Goal: Task Accomplishment & Management: Manage account settings

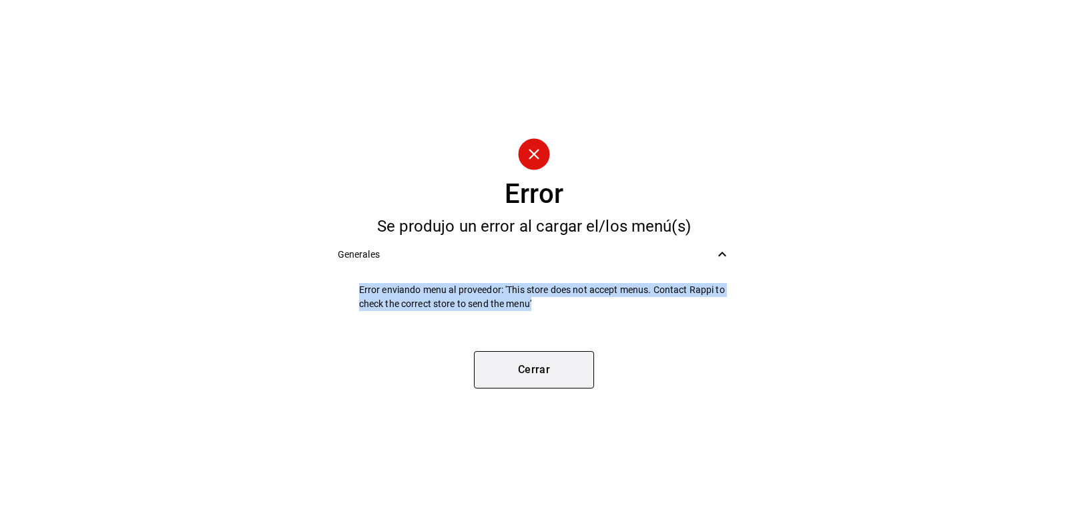
click at [495, 362] on button "Cerrar" at bounding box center [534, 369] width 120 height 37
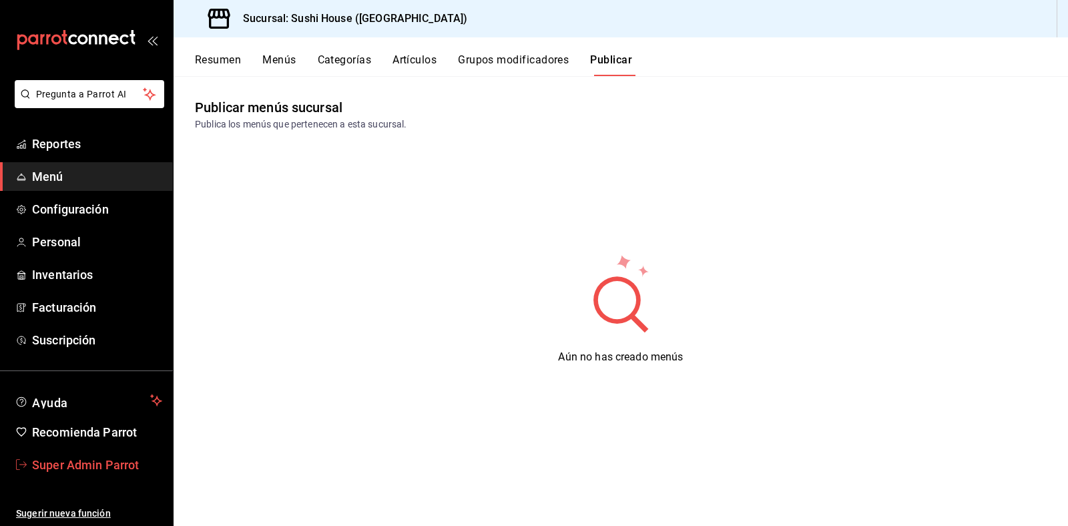
click at [65, 461] on span "Super Admin Parrot" at bounding box center [97, 465] width 130 height 18
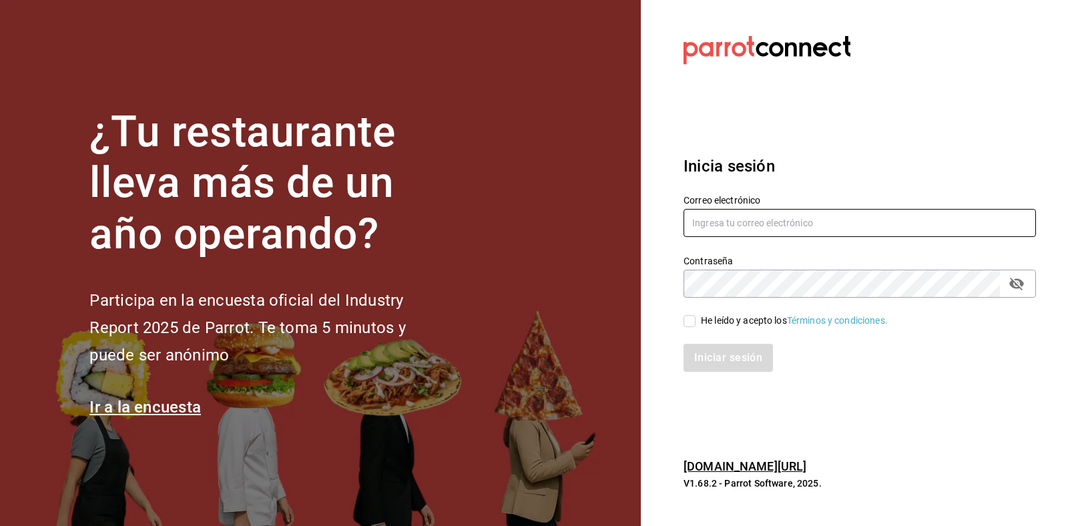
type input "[EMAIL_ADDRESS][DOMAIN_NAME]"
drag, startPoint x: 856, startPoint y: 221, endPoint x: 493, endPoint y: 211, distance: 363.9
click at [493, 211] on div "¿Tu restaurante lleva más de un año operando? Participa en la encuesta oficial …" at bounding box center [534, 263] width 1068 height 526
paste input "[EMAIL_ADDRESS][DOMAIN_NAME]"
type input "[EMAIL_ADDRESS][DOMAIN_NAME]"
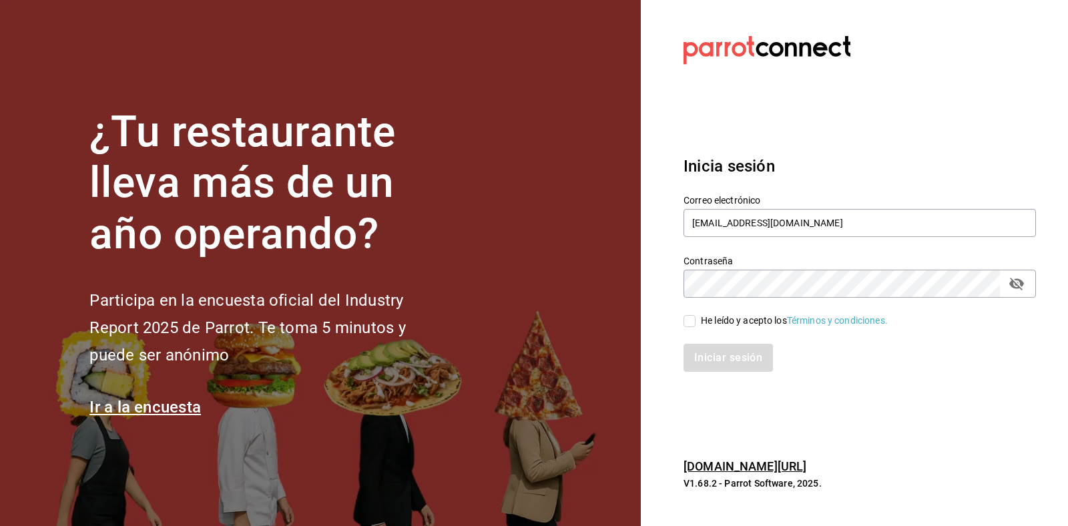
click at [721, 319] on div "He leído y acepto los Términos y condiciones." at bounding box center [794, 321] width 187 height 14
click at [695, 319] on input "He leído y acepto los Términos y condiciones." at bounding box center [689, 321] width 12 height 12
checkbox input "true"
click at [703, 361] on button "Iniciar sesión" at bounding box center [728, 358] width 91 height 28
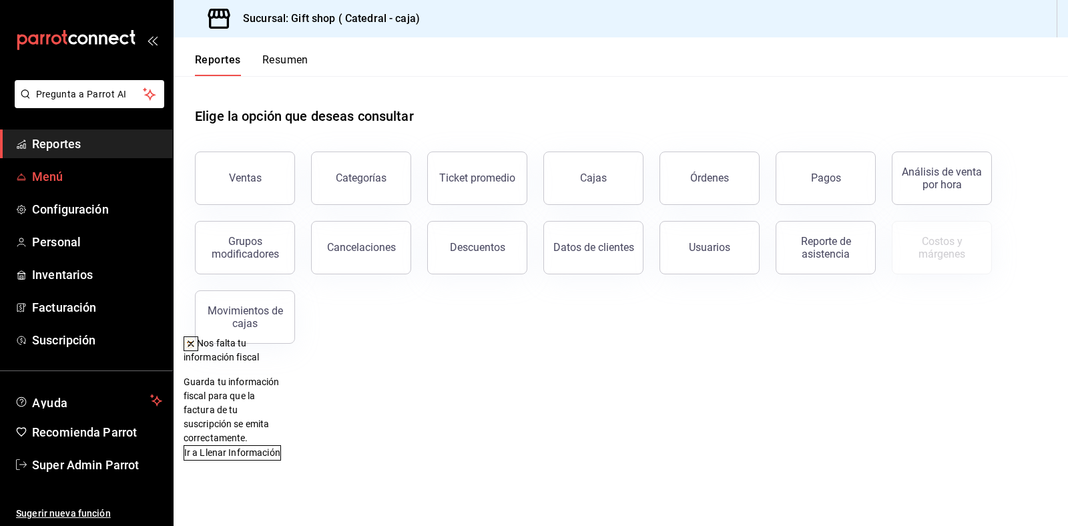
click at [88, 171] on span "Menú" at bounding box center [97, 177] width 130 height 18
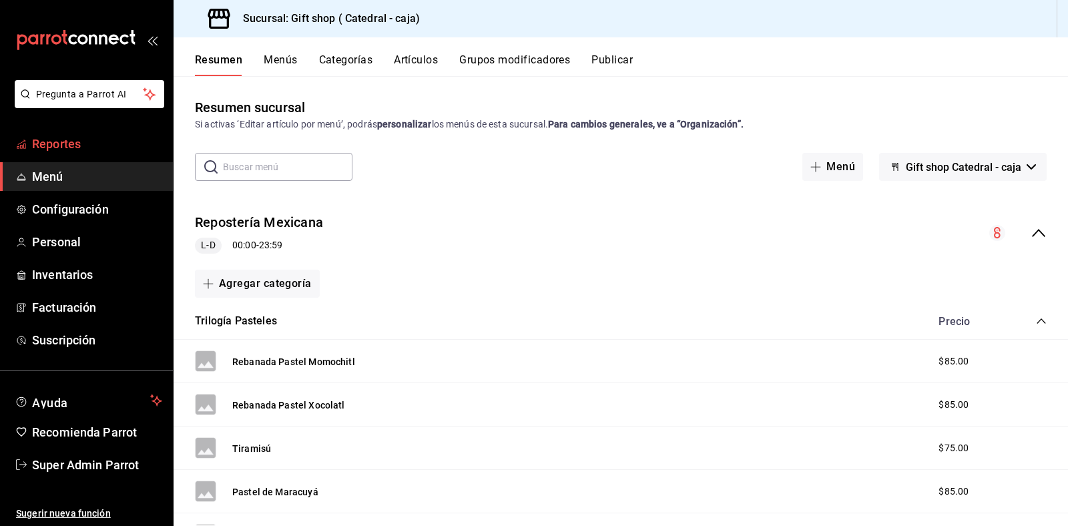
click at [47, 140] on span "Reportes" at bounding box center [97, 144] width 130 height 18
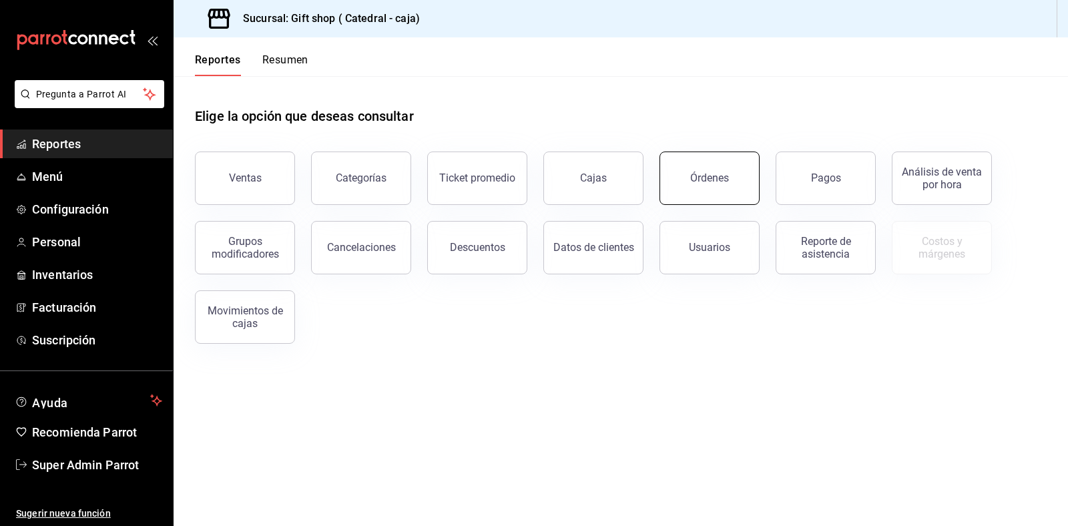
click at [689, 198] on button "Órdenes" at bounding box center [709, 178] width 100 height 53
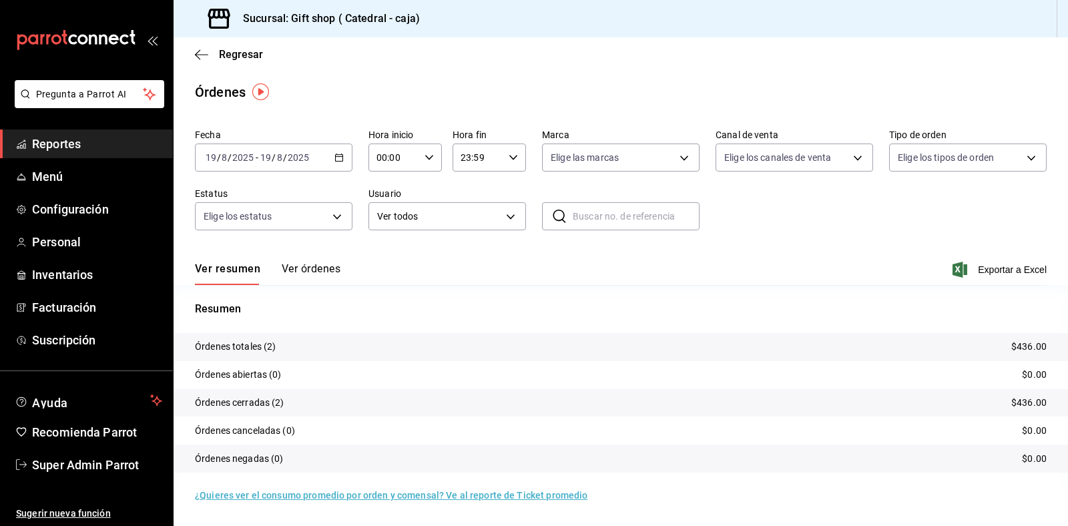
click at [285, 152] on span "/" at bounding box center [285, 157] width 4 height 11
click at [262, 226] on span "Ayer" at bounding box center [257, 228] width 103 height 14
click at [285, 158] on span "/" at bounding box center [285, 157] width 4 height 11
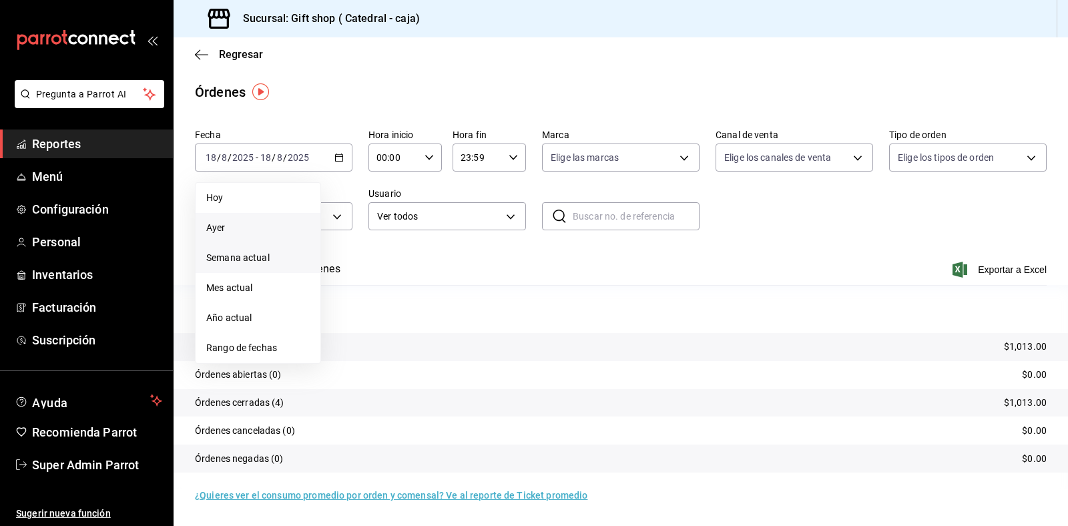
click at [291, 252] on span "Semana actual" at bounding box center [257, 258] width 103 height 14
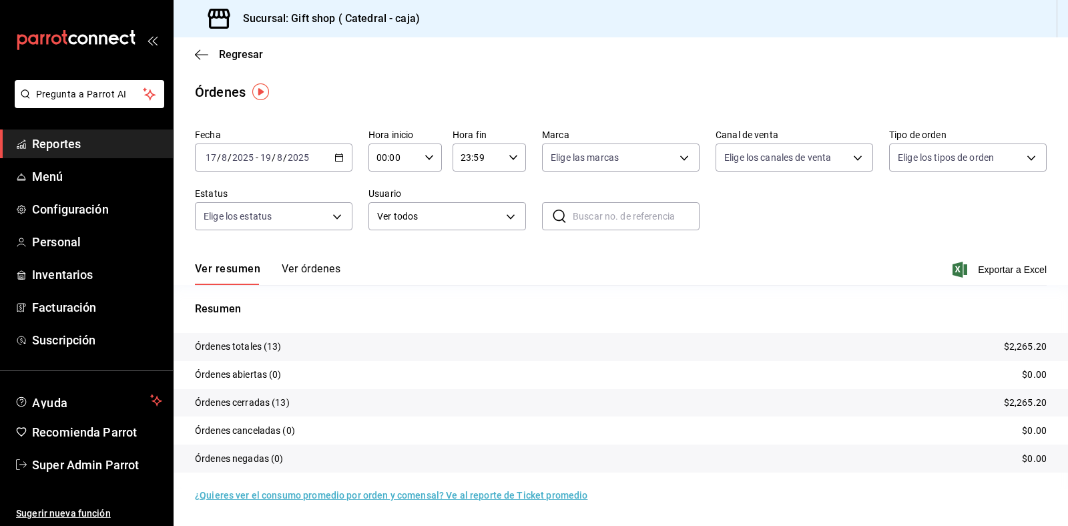
click at [324, 272] on button "Ver órdenes" at bounding box center [311, 273] width 59 height 23
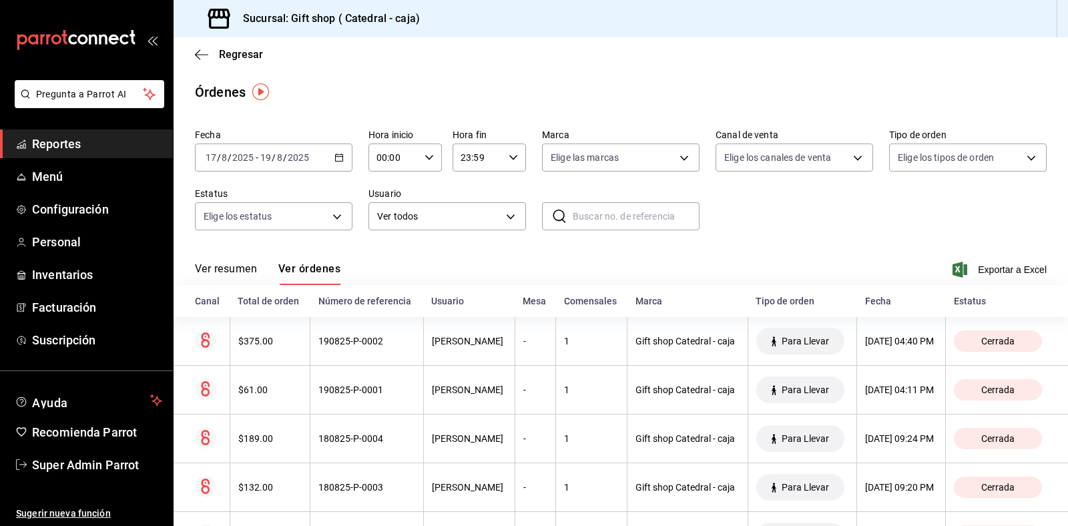
click at [298, 157] on input "2025" at bounding box center [298, 157] width 23 height 11
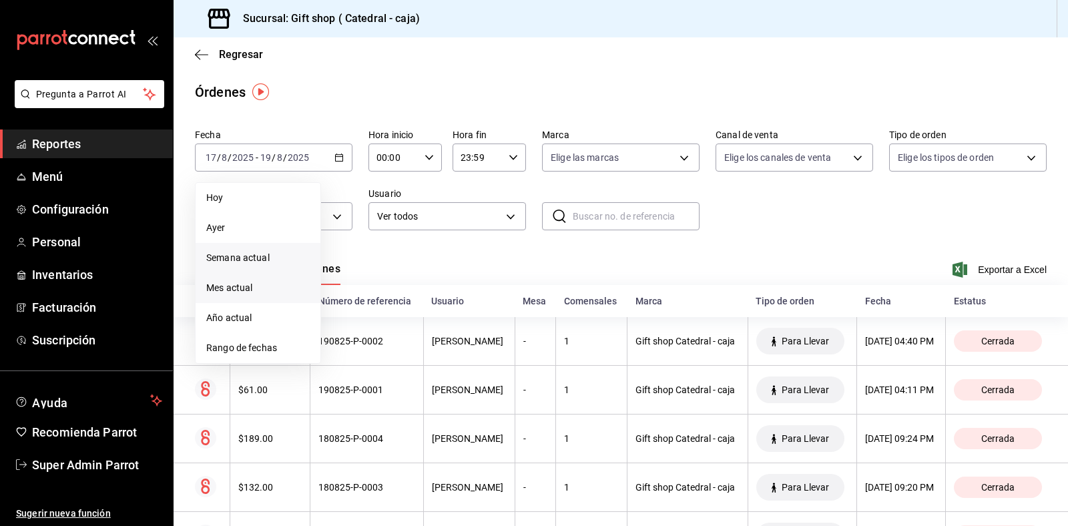
click at [291, 294] on span "Mes actual" at bounding box center [257, 288] width 103 height 14
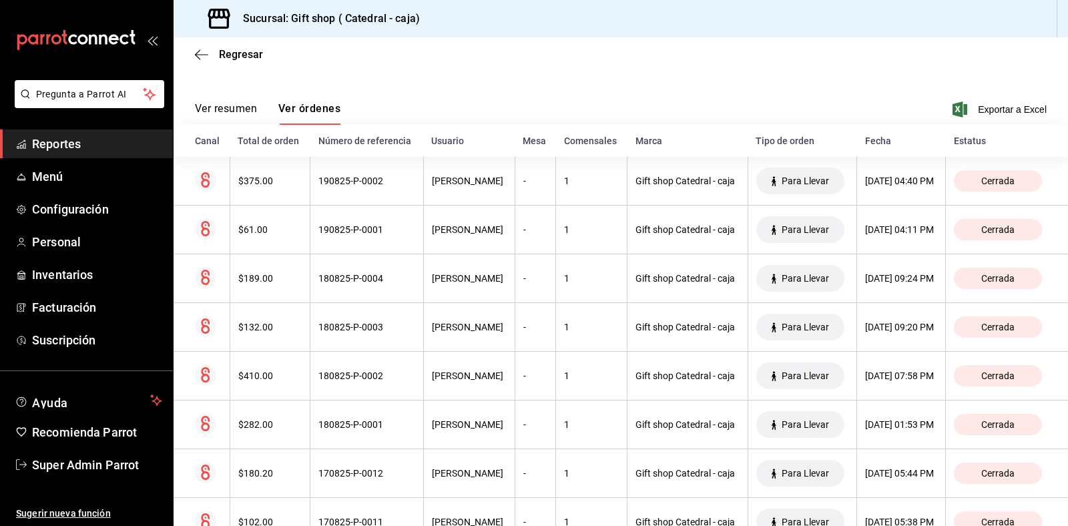
scroll to position [159, 0]
click at [52, 451] on link "Super Admin Parrot" at bounding box center [86, 465] width 173 height 29
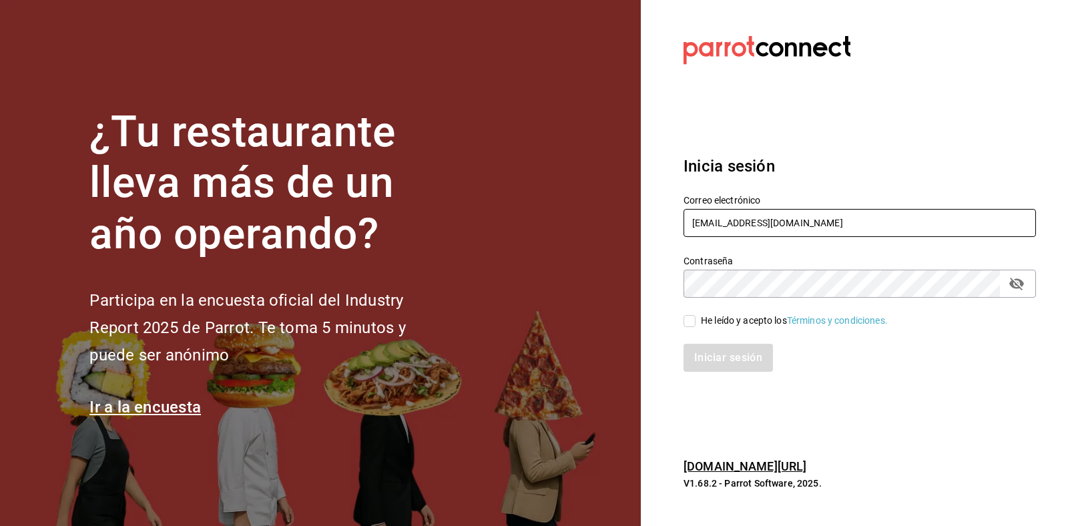
drag, startPoint x: 810, startPoint y: 218, endPoint x: 527, endPoint y: 246, distance: 283.6
click at [527, 246] on div "¿Tu restaurante lleva más de un año operando? Participa en la encuesta oficial …" at bounding box center [534, 263] width 1068 height 526
paste input "terraza"
type input "terraza@catedral.com"
click at [719, 317] on div "He leído y acepto los Términos y condiciones." at bounding box center [794, 321] width 187 height 14
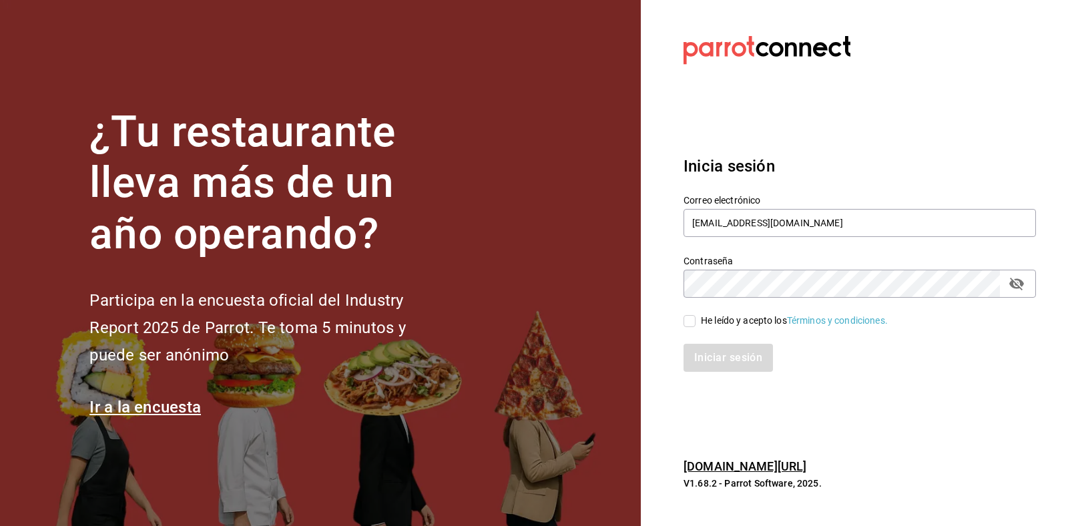
click at [695, 317] on input "He leído y acepto los Términos y condiciones." at bounding box center [689, 321] width 12 height 12
checkbox input "true"
click at [722, 351] on button "Iniciar sesión" at bounding box center [728, 358] width 91 height 28
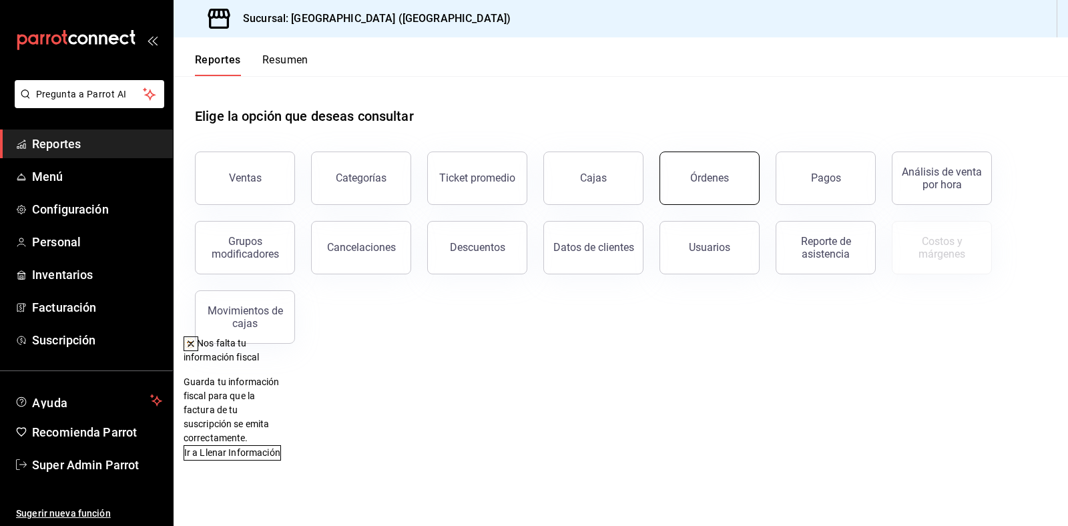
click at [707, 191] on button "Órdenes" at bounding box center [709, 178] width 100 height 53
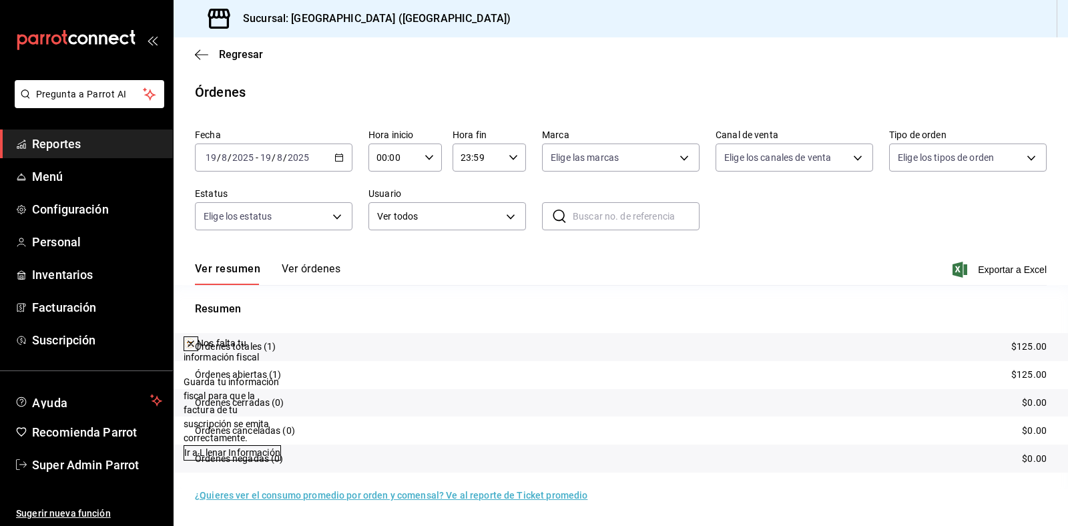
click at [255, 164] on div "2025-08-19 19 / 8 / 2025 - 2025-08-19 19 / 8 / 2025" at bounding box center [274, 157] width 158 height 28
click at [257, 282] on span "Mes actual" at bounding box center [257, 288] width 103 height 14
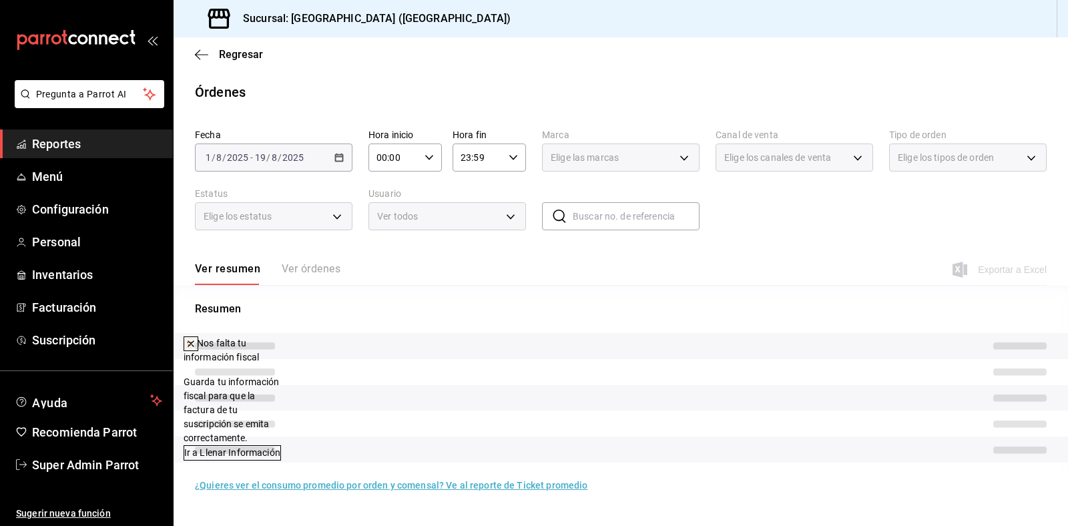
click at [196, 342] on icon at bounding box center [191, 343] width 11 height 11
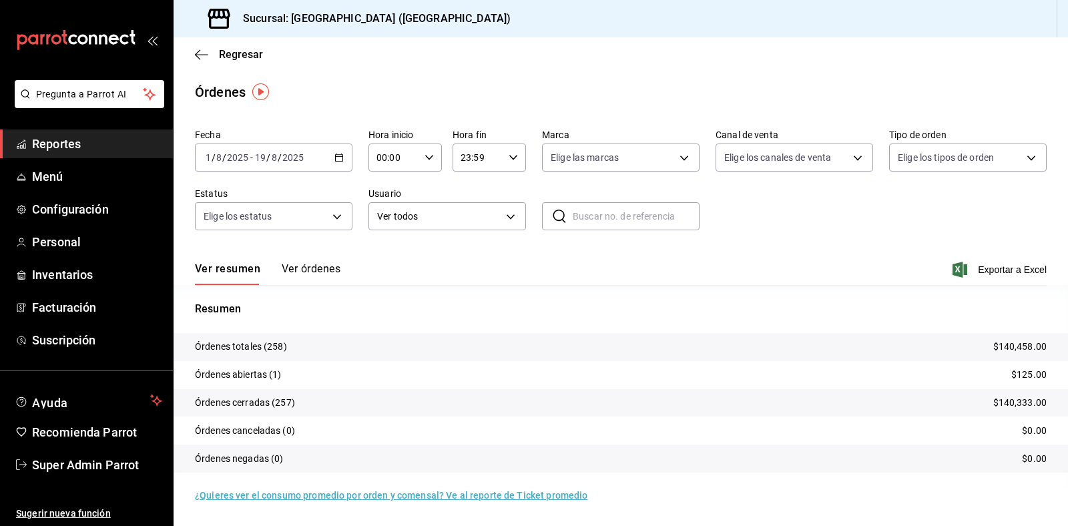
click at [282, 271] on button "Ver órdenes" at bounding box center [311, 273] width 59 height 23
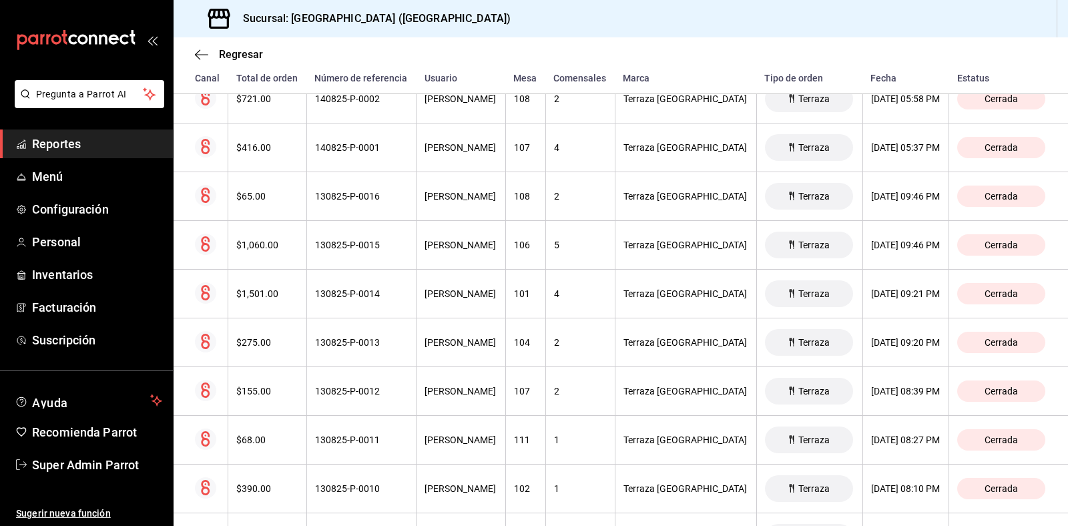
scroll to position [3874, 0]
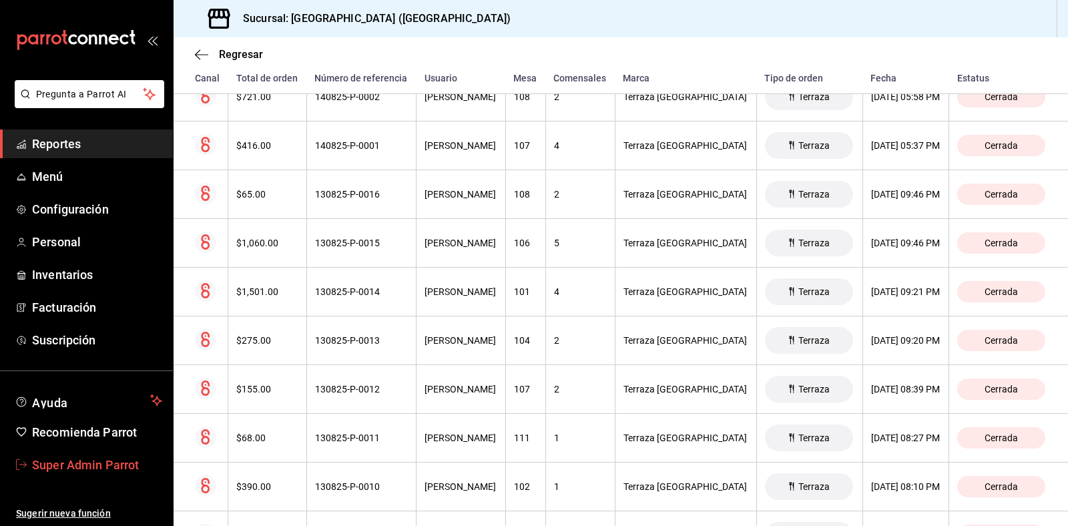
click at [75, 459] on span "Super Admin Parrot" at bounding box center [97, 465] width 130 height 18
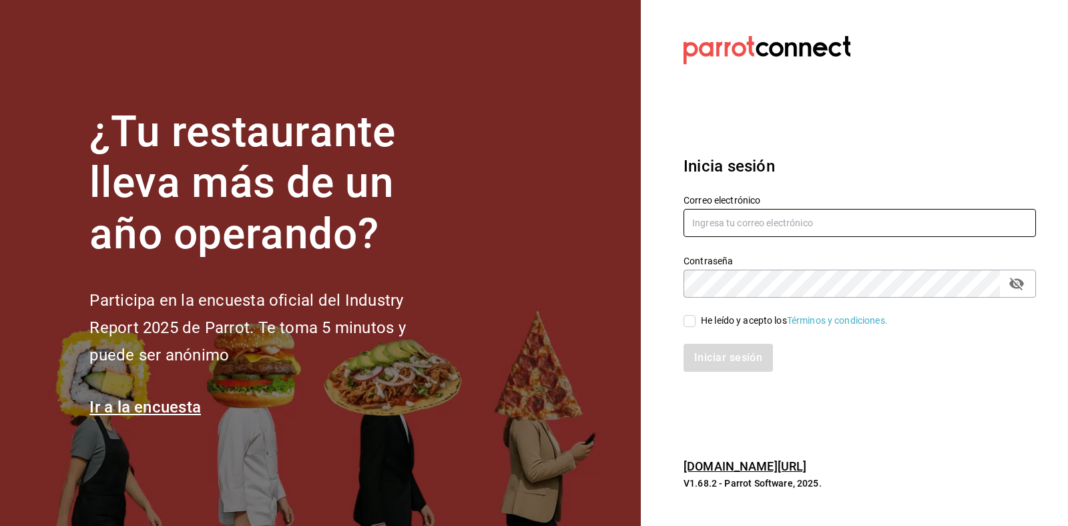
type input "terraza@catedral.com"
